Goal: Check status: Check status

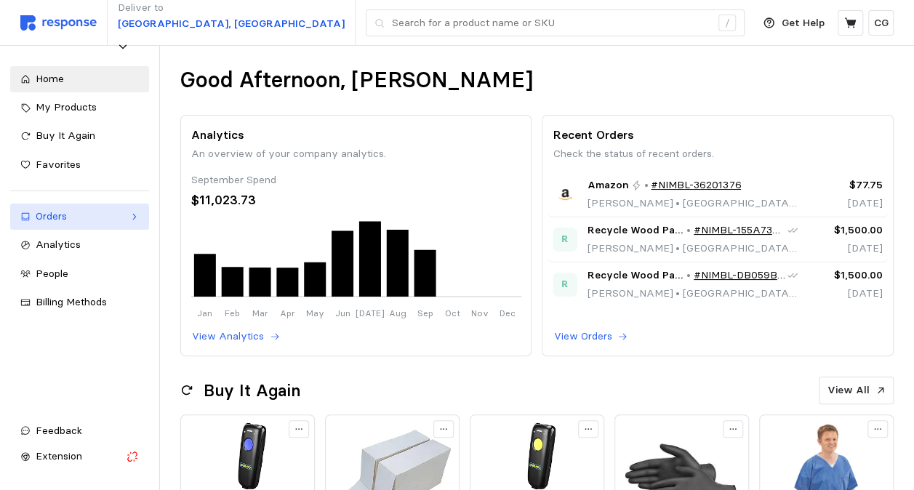
click at [55, 214] on div "Orders" at bounding box center [80, 217] width 88 height 16
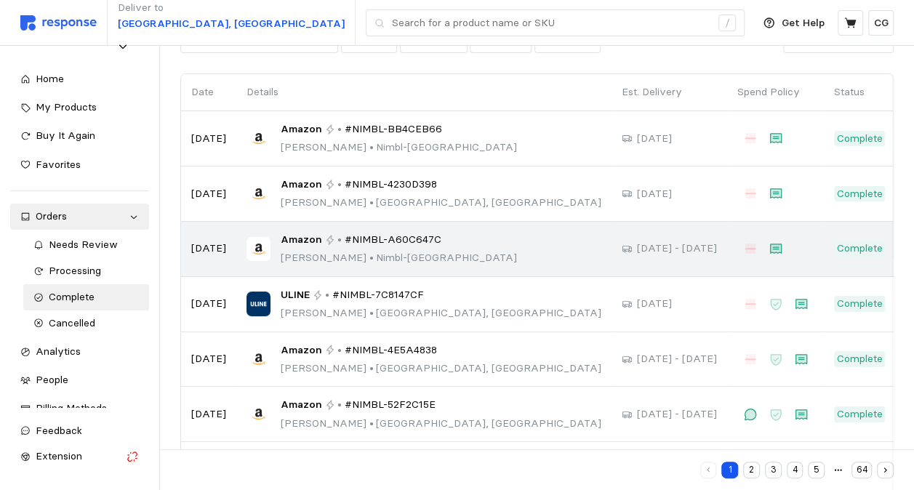
scroll to position [95, 0]
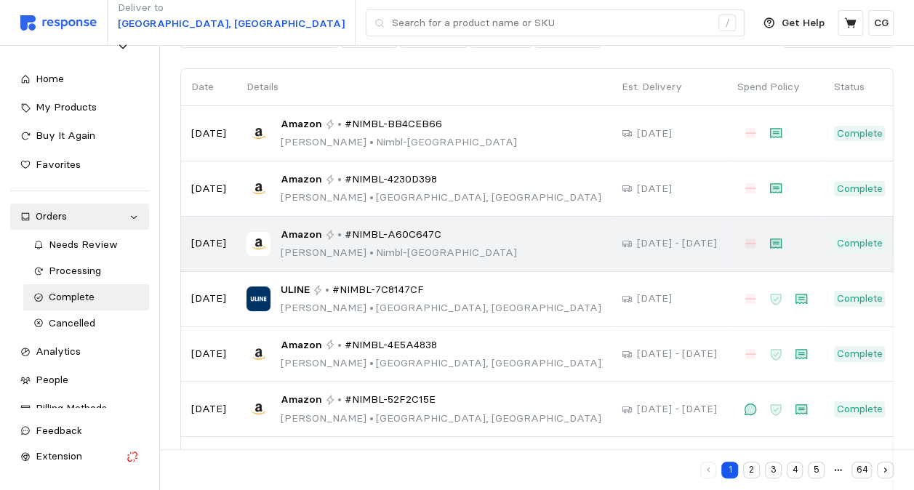
click at [407, 323] on td "ULINE • #NIMBL-7C8147CF [PERSON_NAME] • [GEOGRAPHIC_DATA], [GEOGRAPHIC_DATA]" at bounding box center [423, 299] width 375 height 55
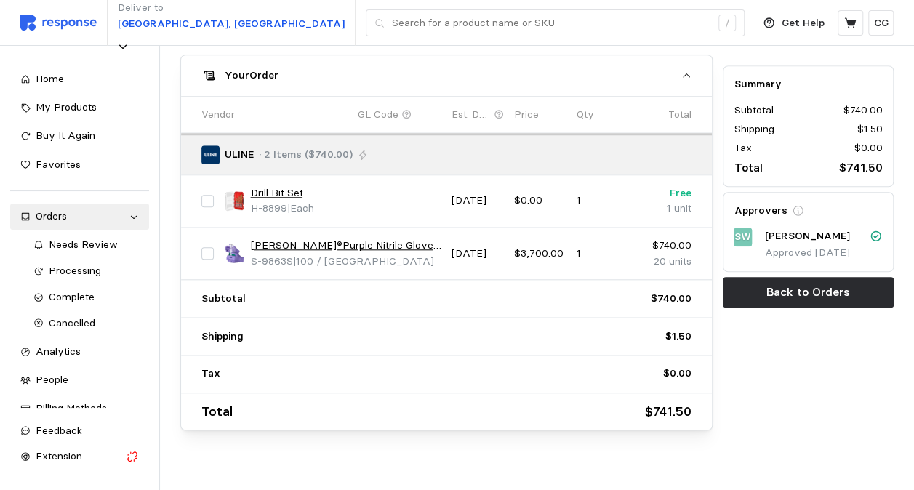
scroll to position [612, 0]
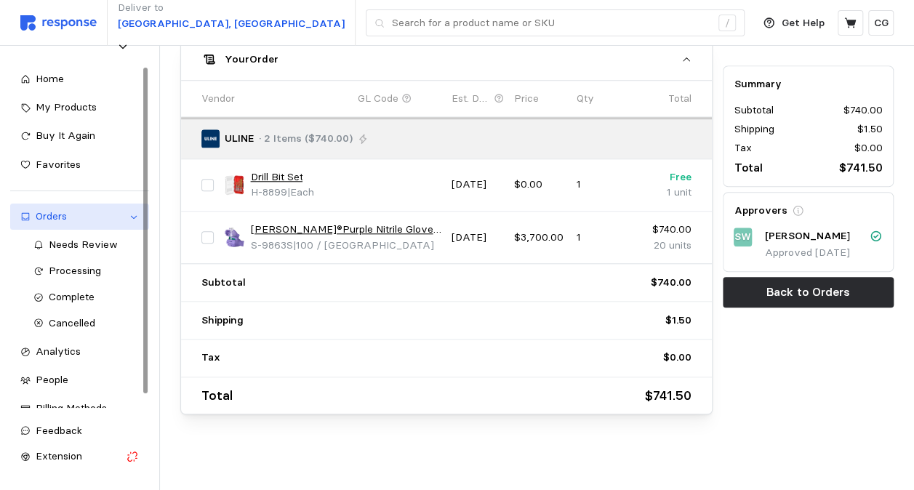
click at [64, 215] on div "Orders" at bounding box center [80, 217] width 88 height 16
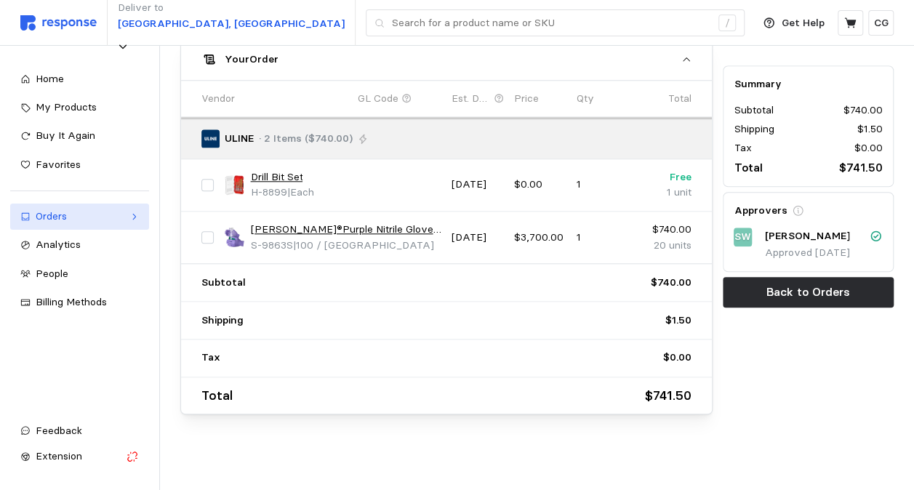
click at [64, 215] on div "Orders" at bounding box center [80, 217] width 88 height 16
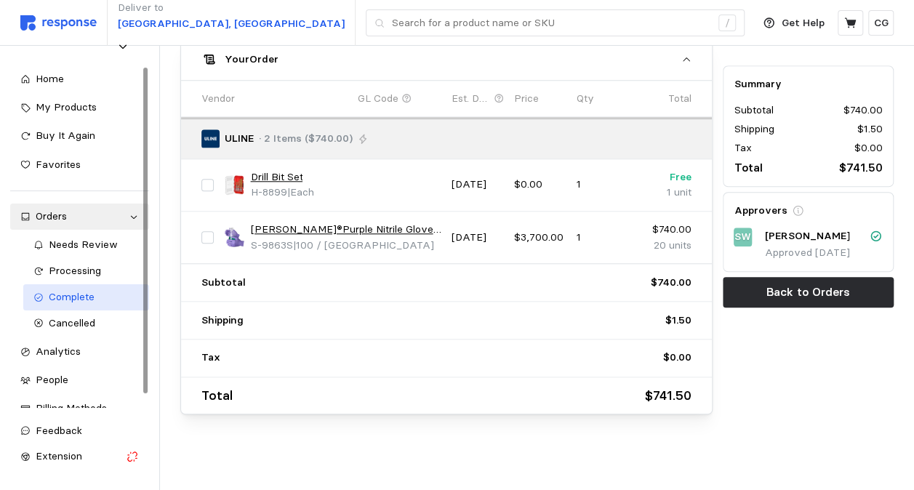
click at [55, 296] on span "Complete" at bounding box center [72, 296] width 46 height 13
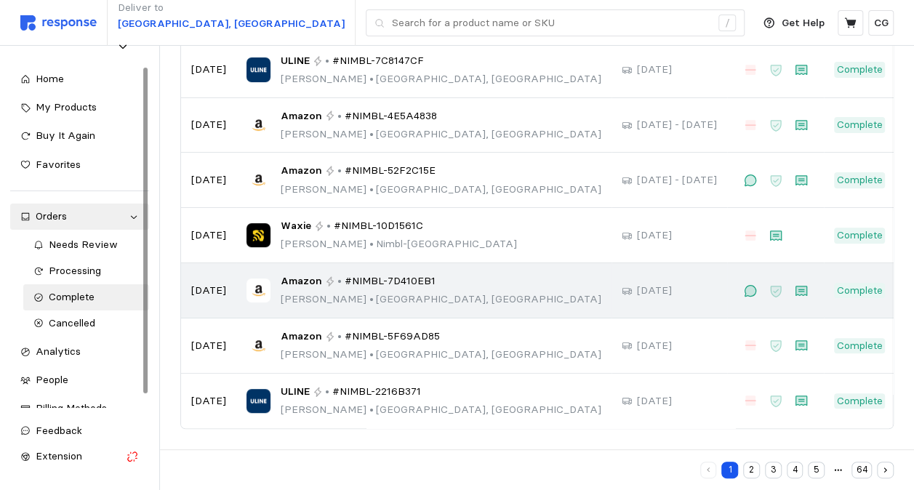
scroll to position [320, 0]
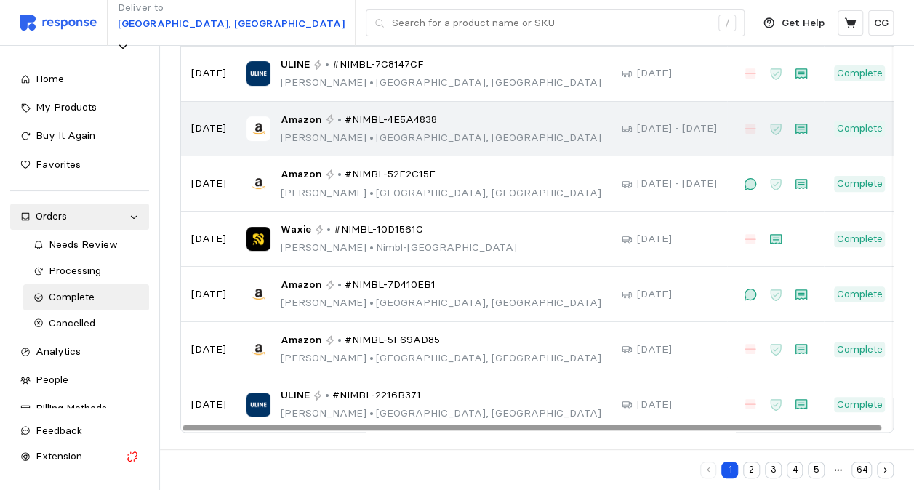
click at [611, 140] on td "[DATE] - [DATE]" at bounding box center [669, 129] width 116 height 55
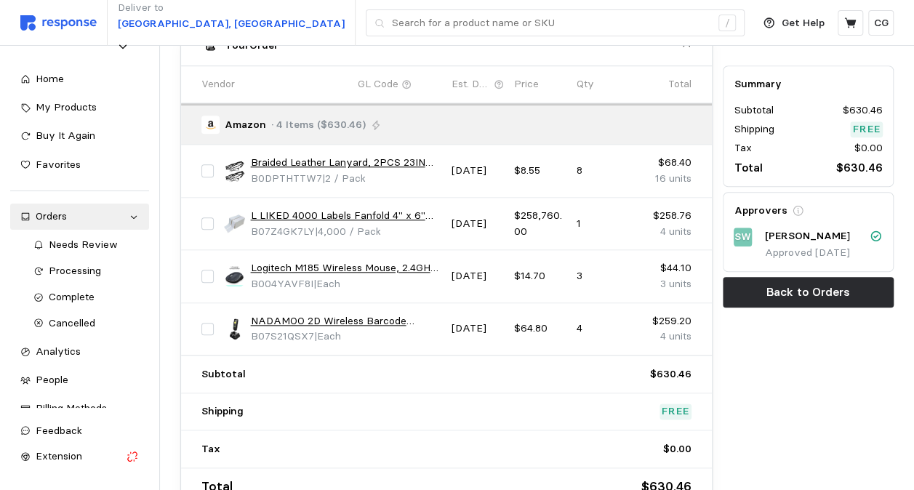
scroll to position [643, 0]
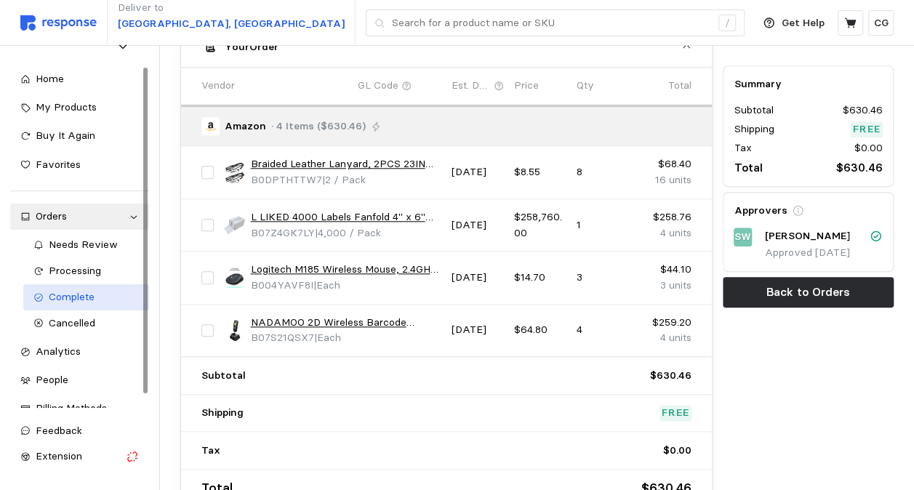
click at [73, 292] on span "Complete" at bounding box center [72, 296] width 46 height 13
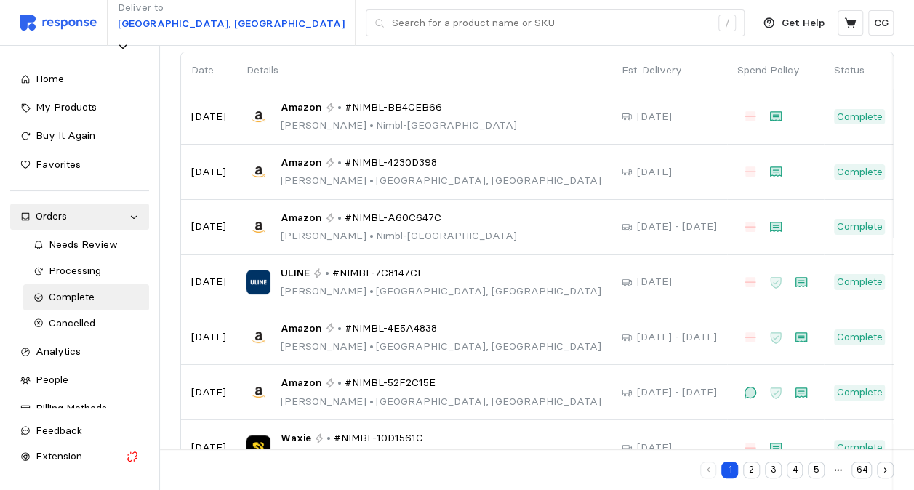
scroll to position [109, 0]
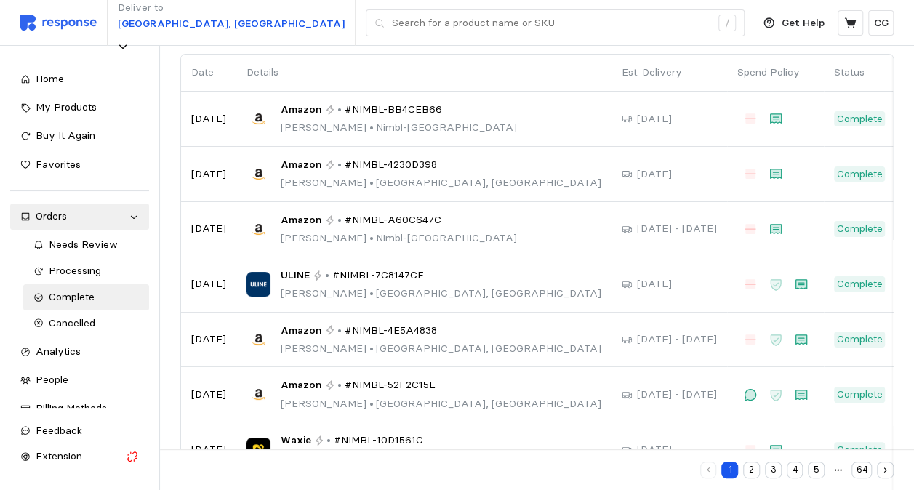
click at [753, 462] on button "2" at bounding box center [751, 470] width 17 height 17
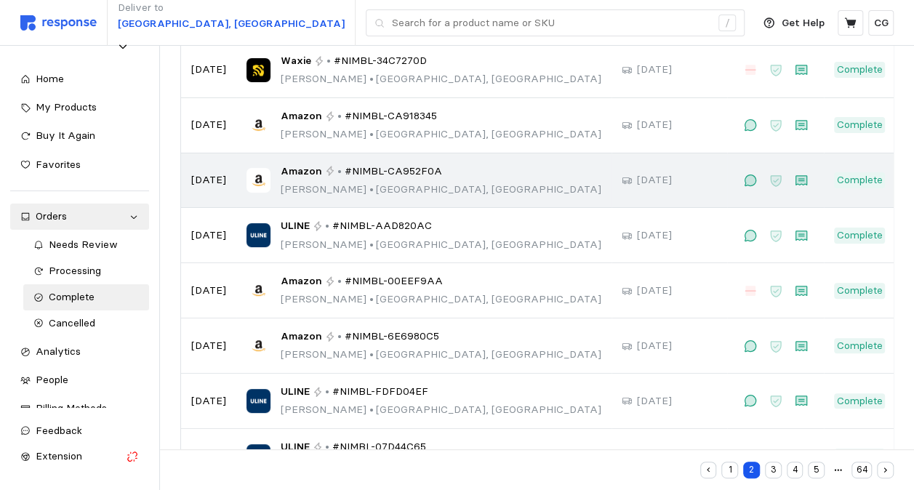
scroll to position [320, 0]
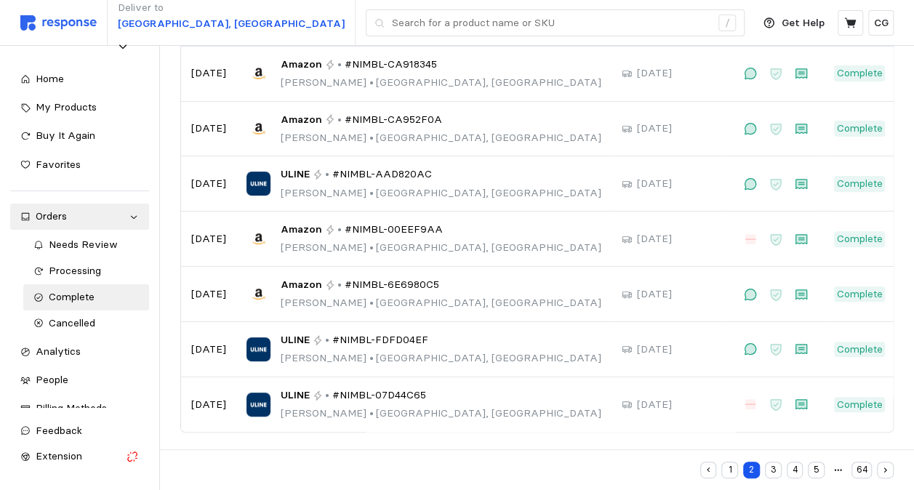
click at [772, 471] on button "3" at bounding box center [773, 470] width 17 height 17
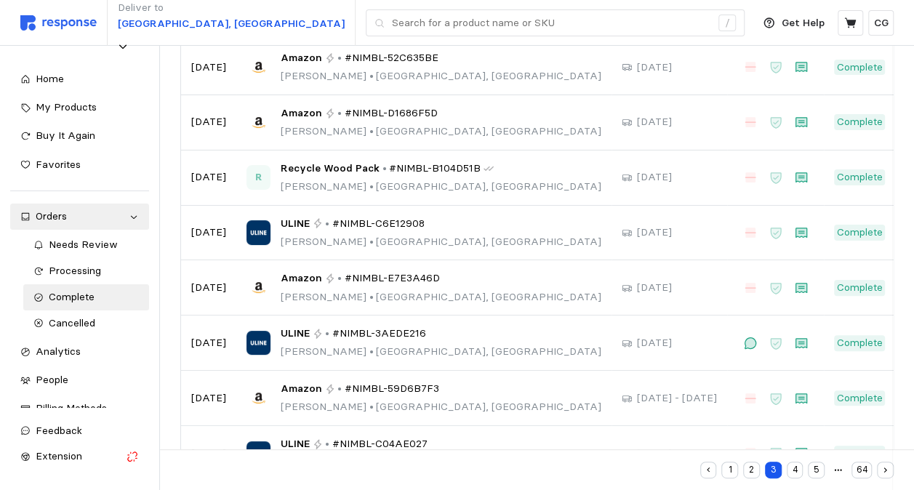
scroll to position [225, 0]
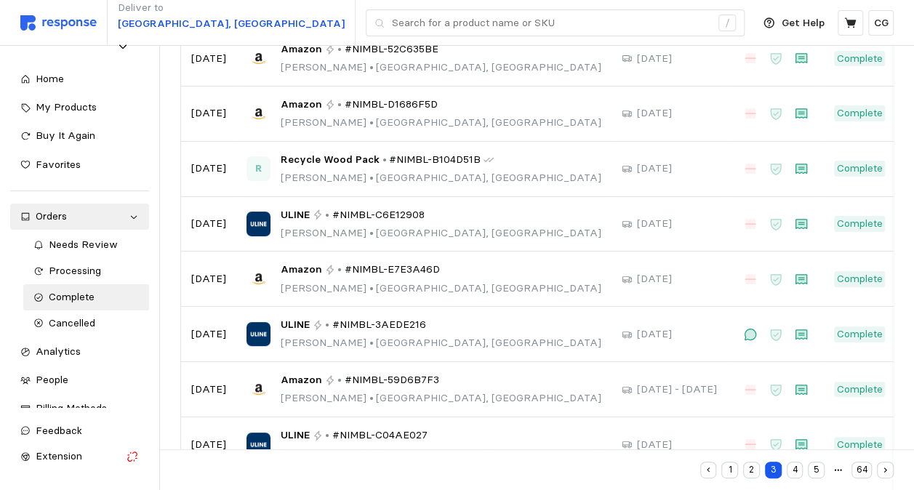
click at [753, 474] on button "2" at bounding box center [751, 470] width 17 height 17
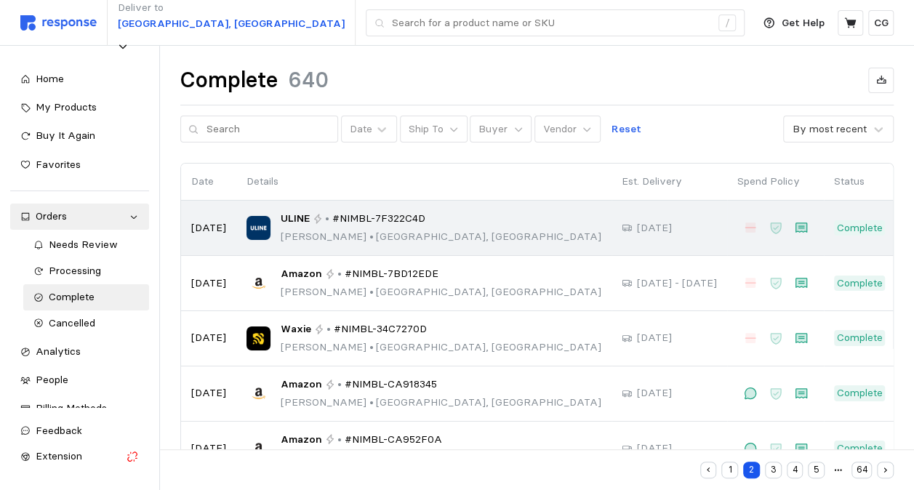
click at [737, 222] on div at bounding box center [749, 227] width 25 height 25
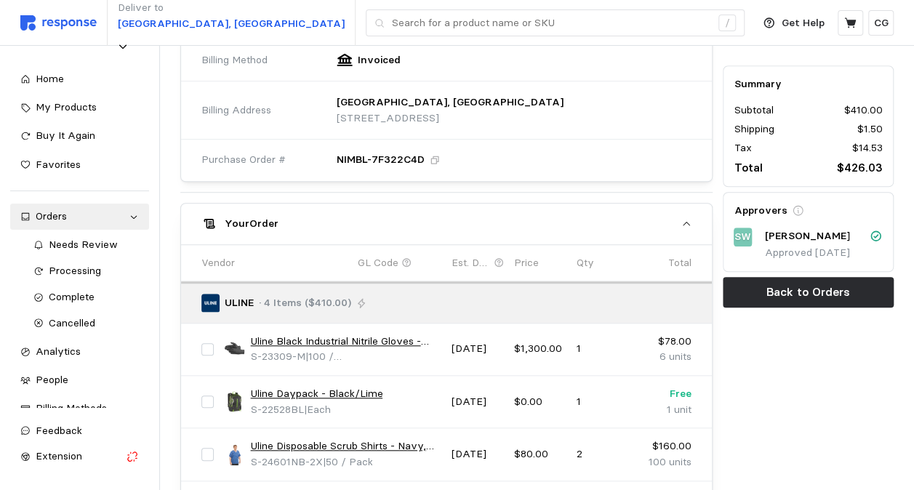
scroll to position [439, 0]
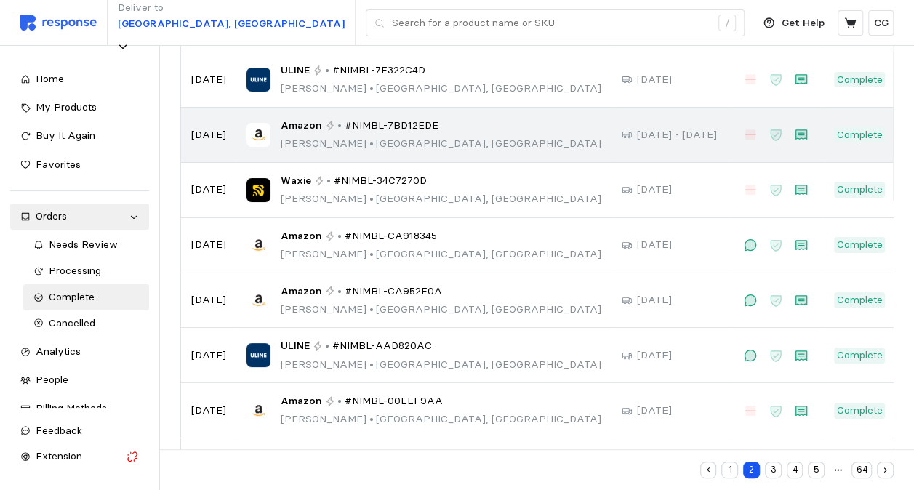
scroll to position [150, 0]
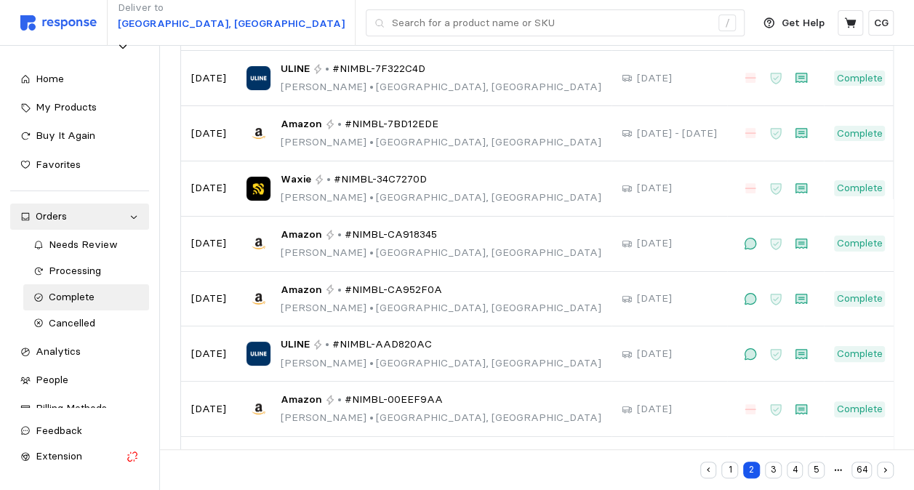
click at [730, 474] on button "1" at bounding box center [729, 470] width 17 height 17
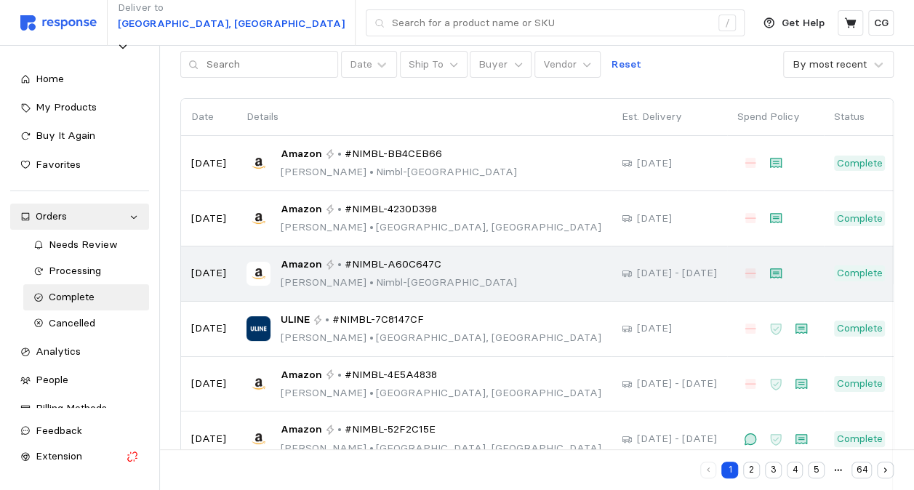
scroll to position [66, 0]
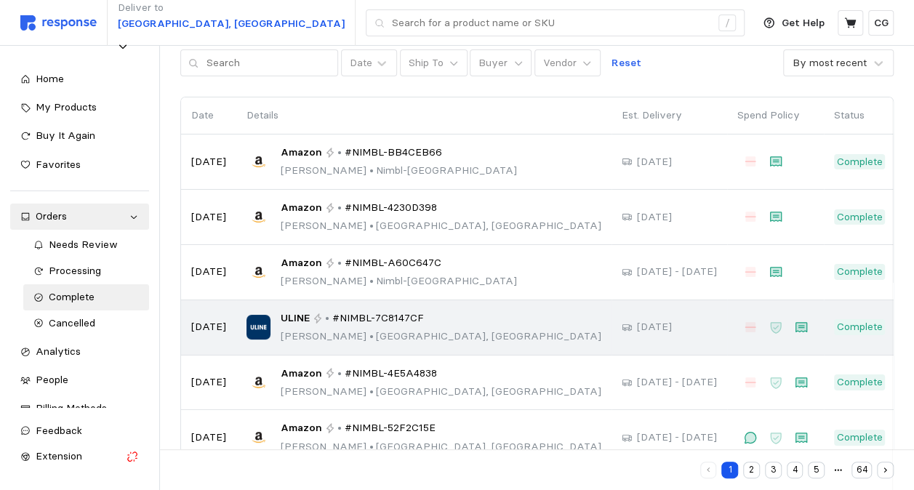
click at [458, 322] on td "ULINE • #NIMBL-7C8147CF [PERSON_NAME] • [GEOGRAPHIC_DATA], [GEOGRAPHIC_DATA]" at bounding box center [423, 327] width 375 height 55
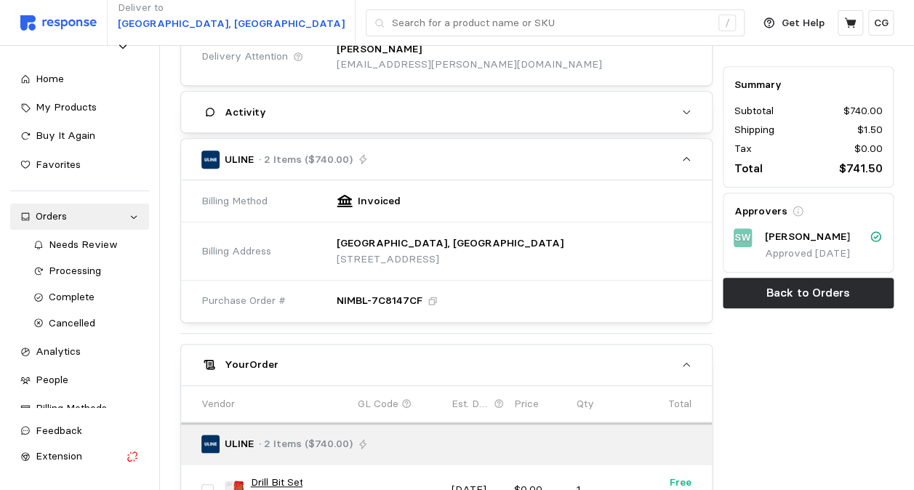
scroll to position [284, 0]
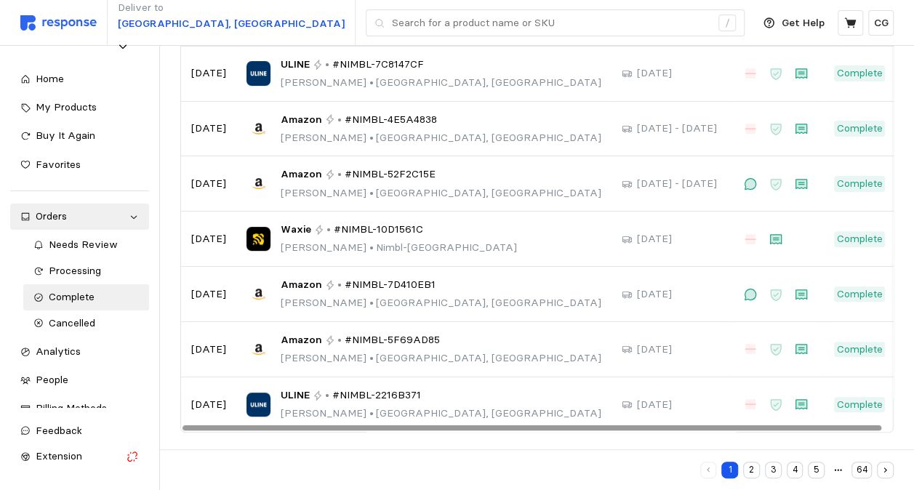
scroll to position [319, 0]
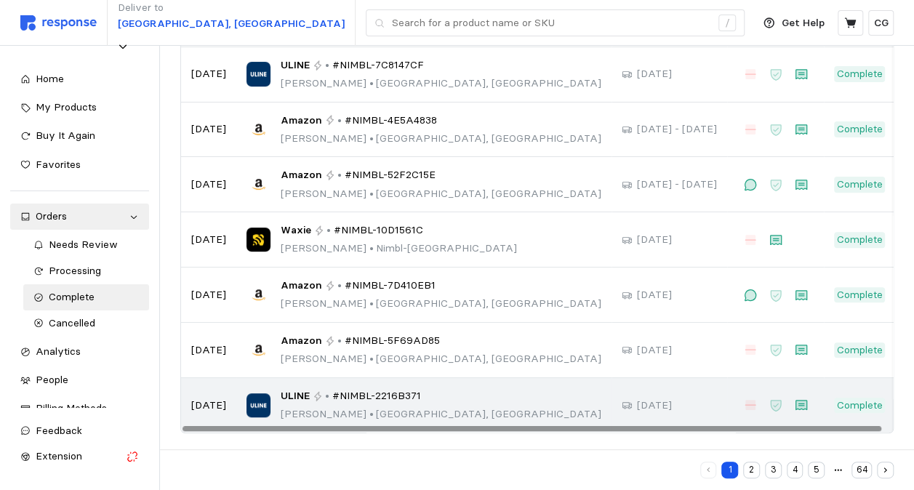
click at [415, 409] on p "[PERSON_NAME] • [GEOGRAPHIC_DATA], [GEOGRAPHIC_DATA]" at bounding box center [441, 414] width 321 height 16
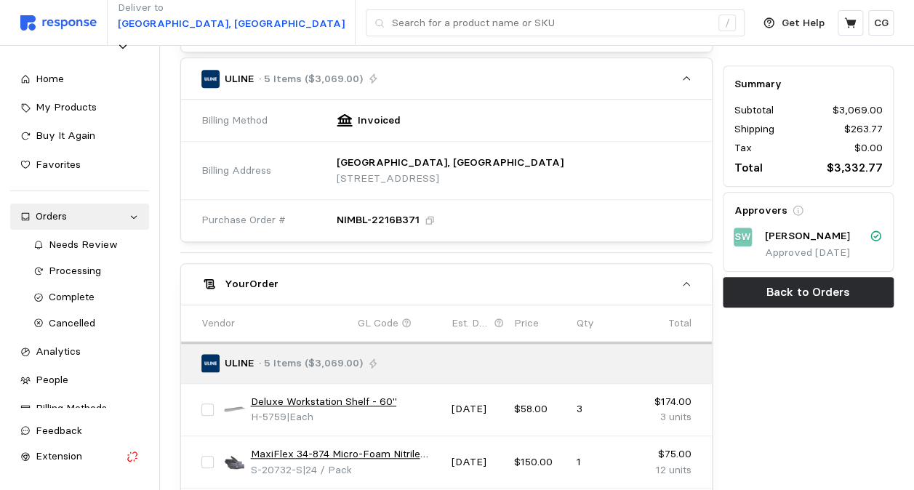
scroll to position [385, 0]
